Goal: Navigation & Orientation: Find specific page/section

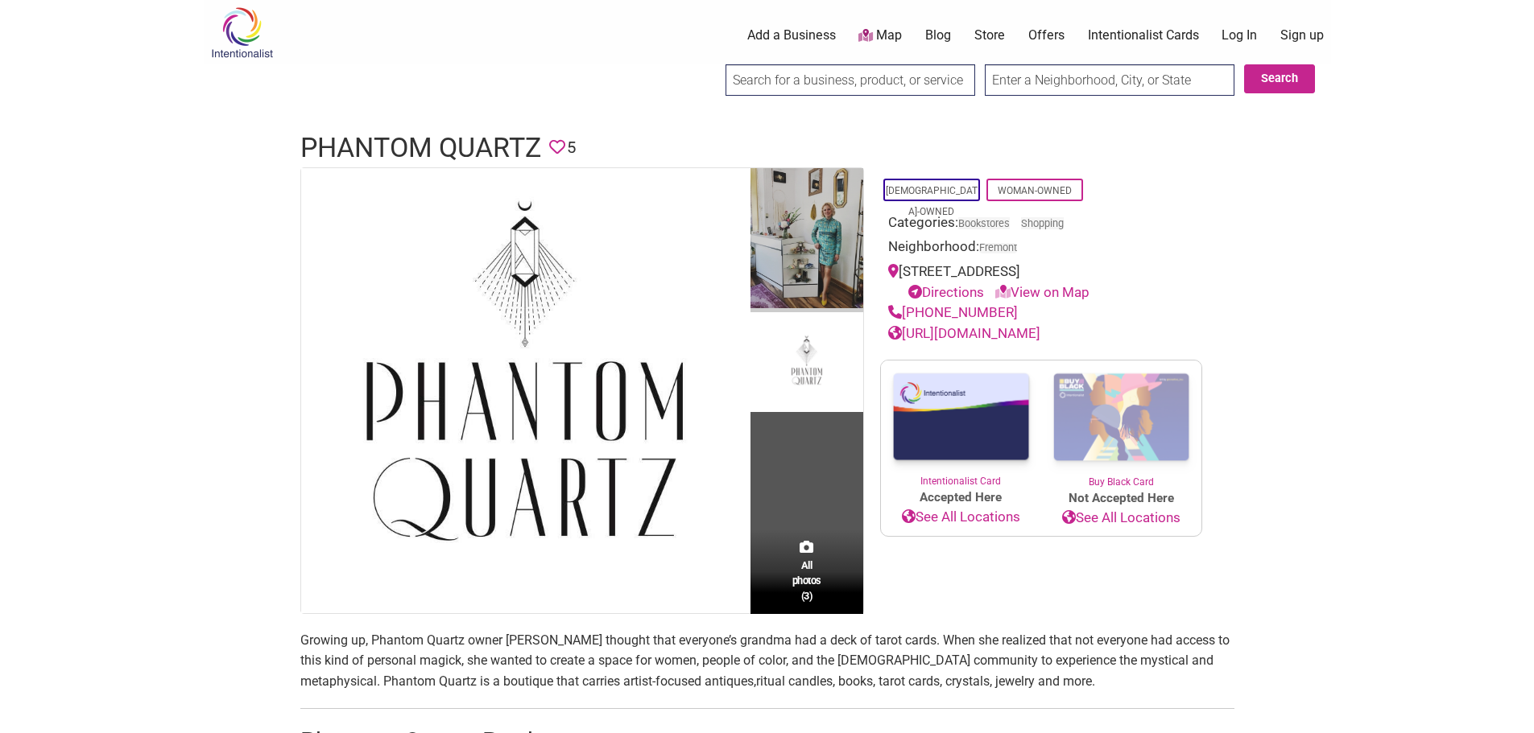
click at [825, 200] on img at bounding box center [806, 240] width 113 height 145
click at [823, 233] on img at bounding box center [806, 240] width 113 height 145
click at [815, 254] on img at bounding box center [806, 240] width 113 height 145
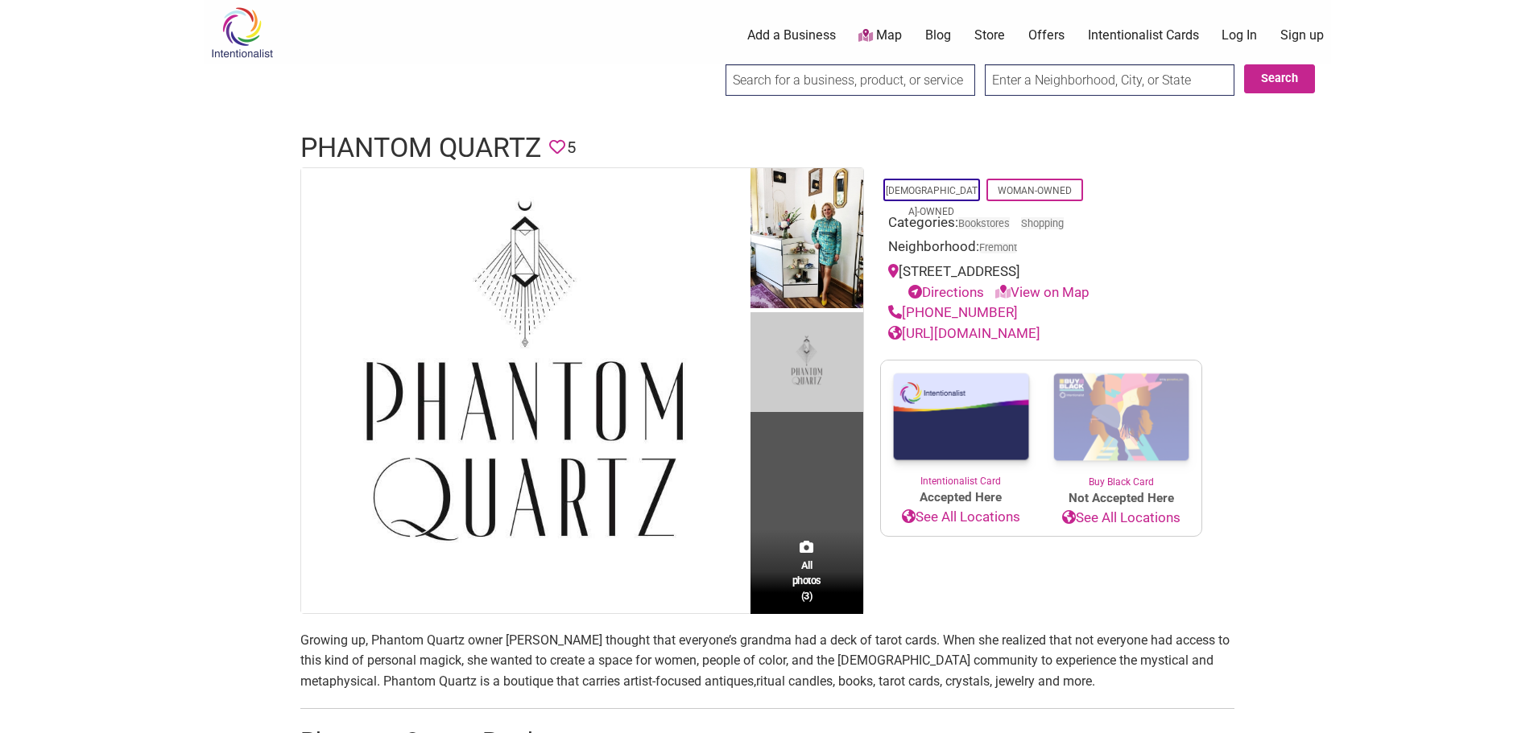
click at [817, 395] on img at bounding box center [806, 362] width 113 height 100
click at [828, 523] on td "All photos (3)" at bounding box center [806, 390] width 113 height 445
click at [814, 581] on span "All photos (3)" at bounding box center [806, 581] width 29 height 46
click at [1040, 334] on link "[URL][DOMAIN_NAME]" at bounding box center [964, 333] width 152 height 16
